Goal: Task Accomplishment & Management: Manage account settings

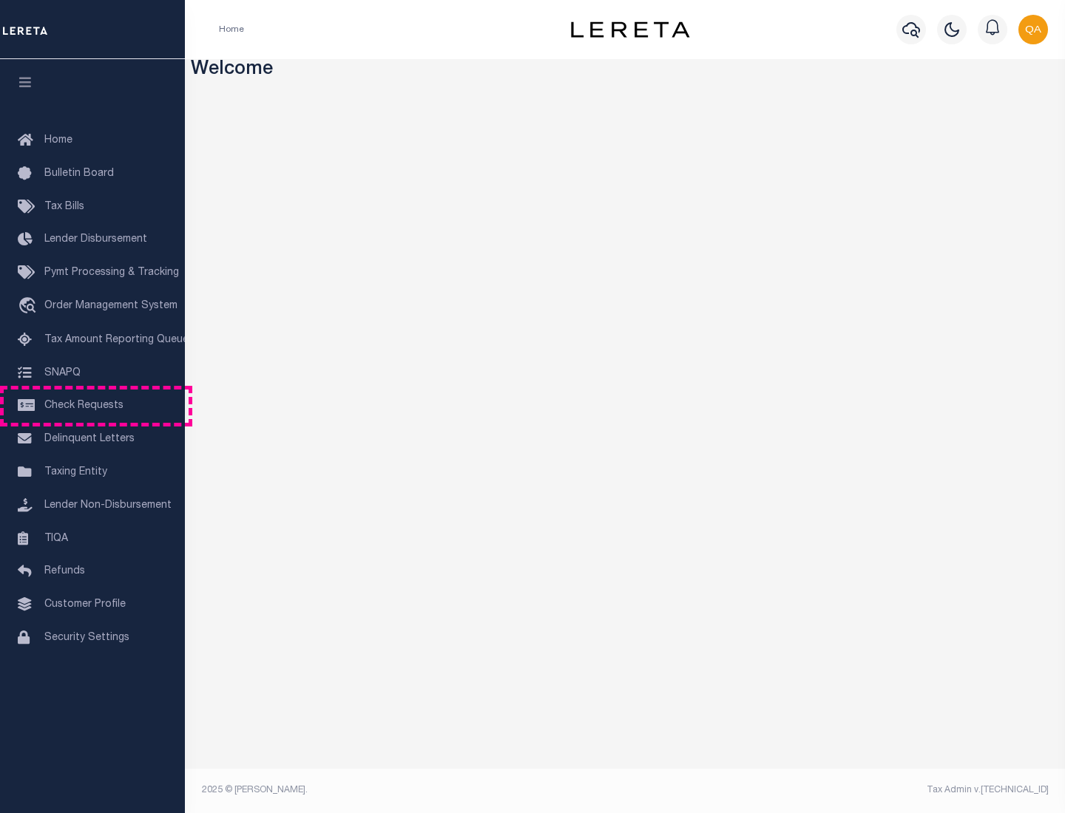
click at [92, 406] on span "Check Requests" at bounding box center [83, 406] width 79 height 10
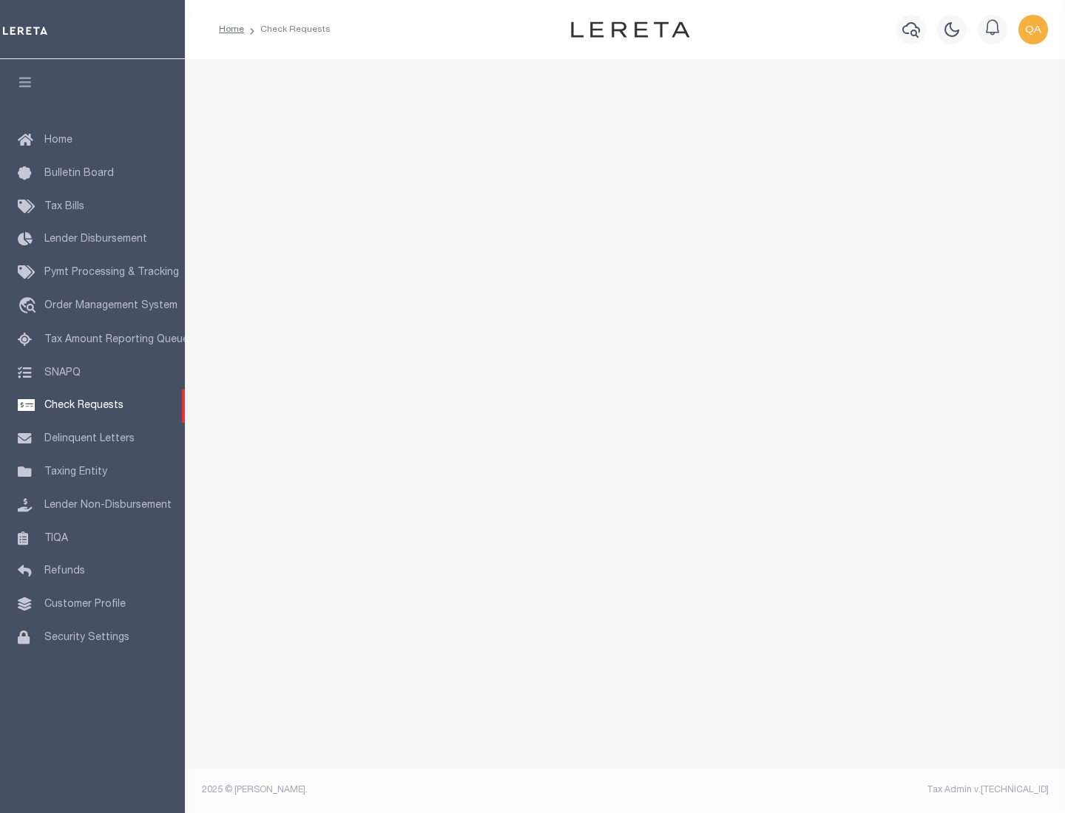
select select "50"
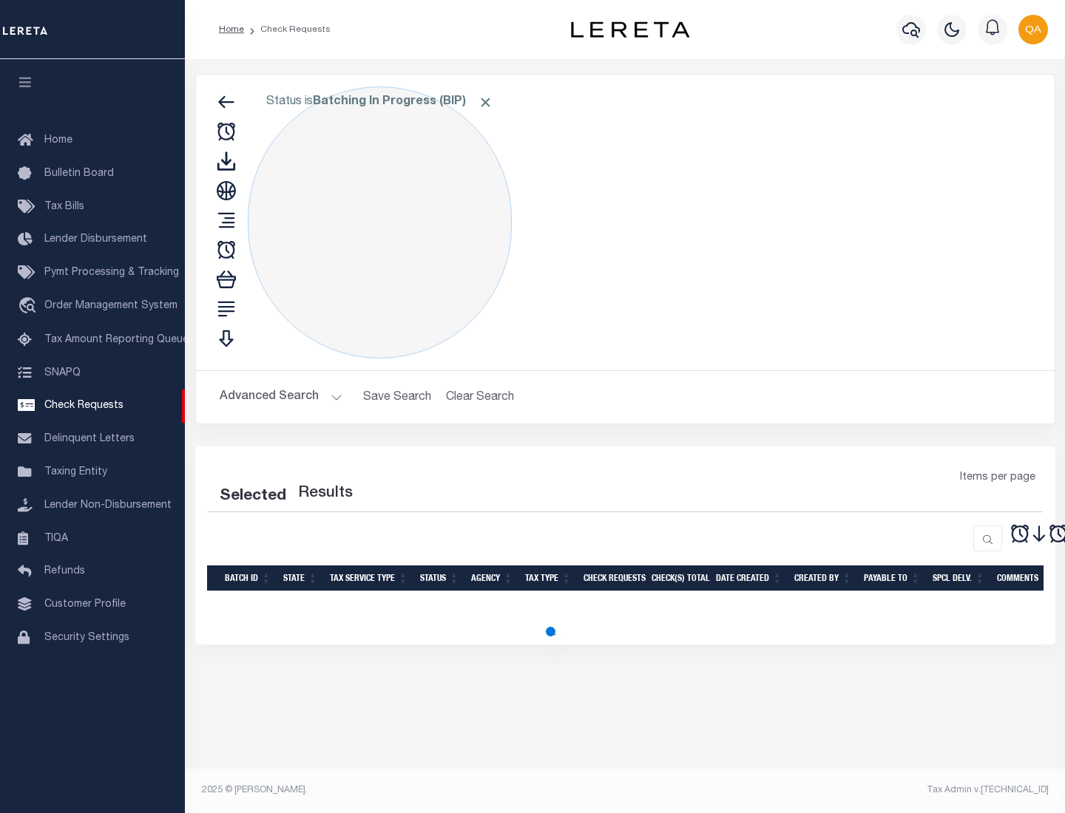
select select "50"
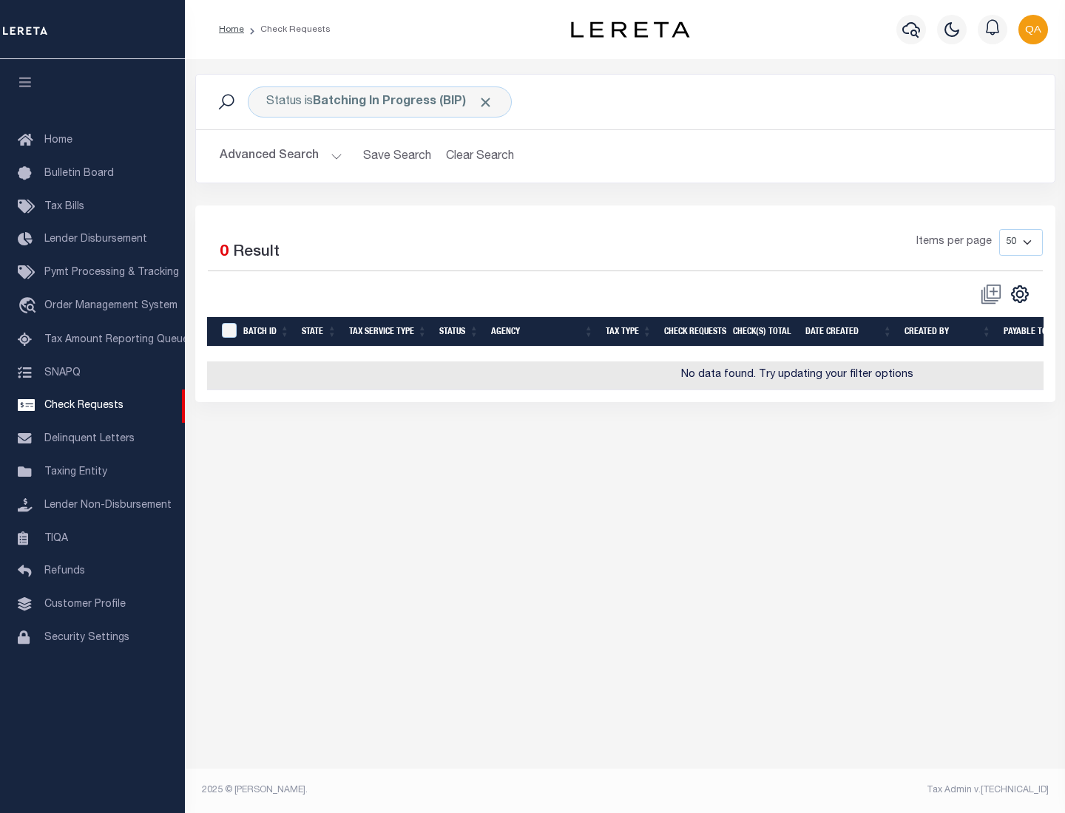
click at [486, 102] on span "Click to Remove" at bounding box center [486, 103] width 16 height 16
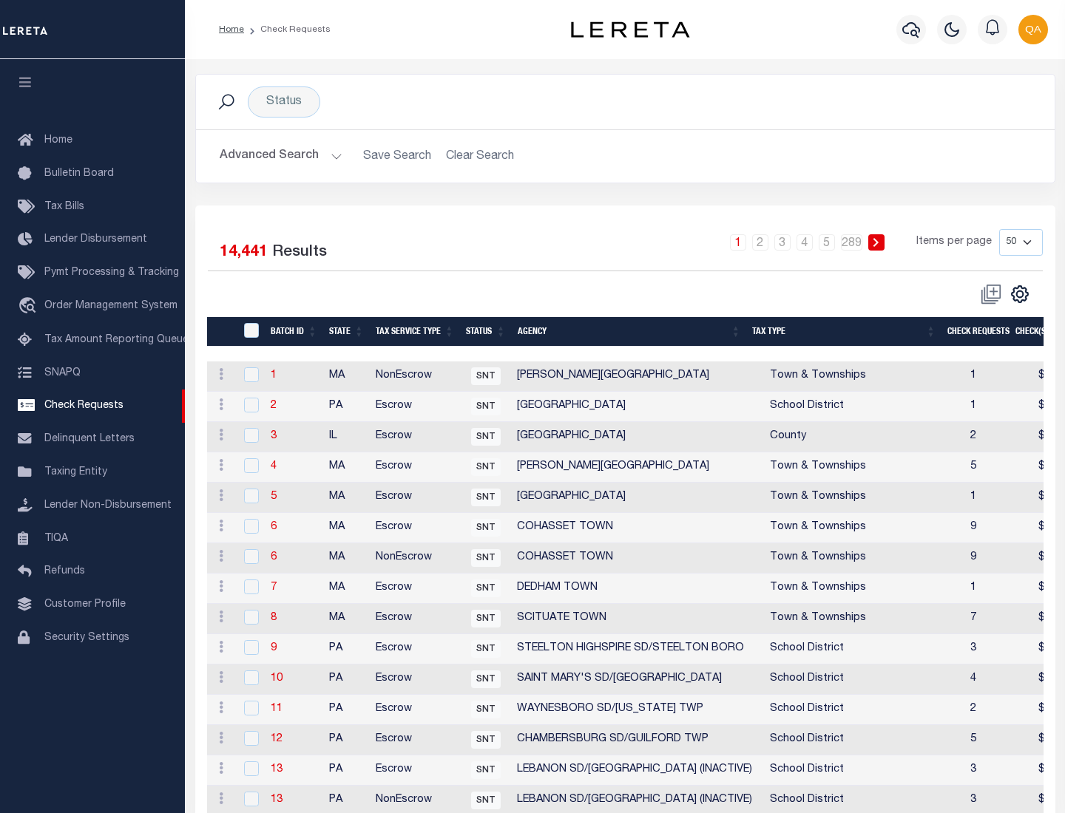
scroll to position [713, 0]
